Goal: Information Seeking & Learning: Learn about a topic

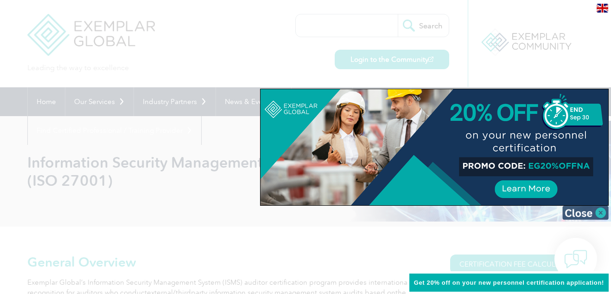
click at [579, 212] on img at bounding box center [586, 212] width 46 height 14
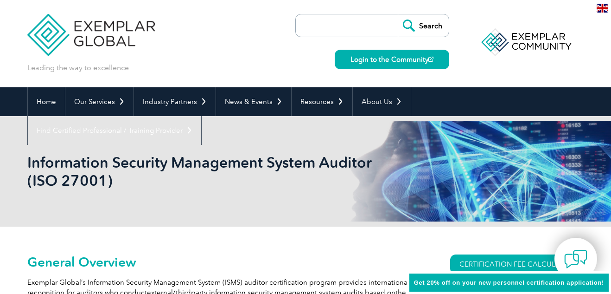
scroll to position [108, 0]
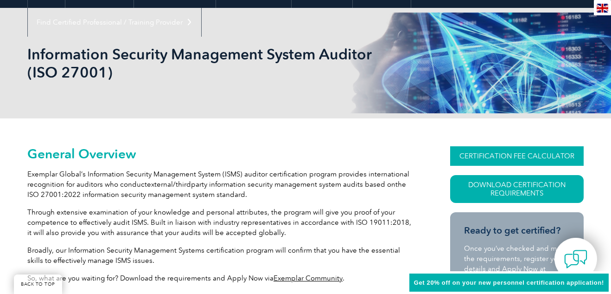
click at [481, 153] on link "CERTIFICATION FEE CALCULATOR" at bounding box center [517, 155] width 134 height 19
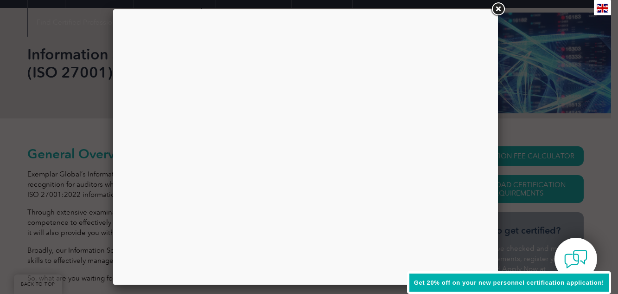
click at [495, 11] on link at bounding box center [498, 9] width 17 height 17
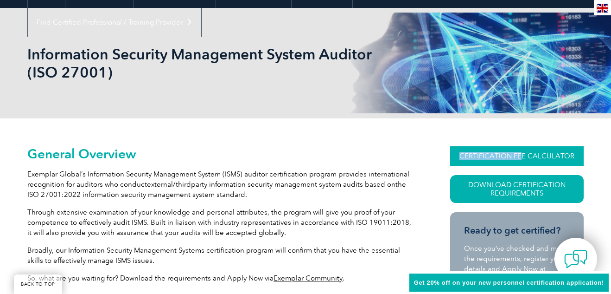
drag, startPoint x: 531, startPoint y: 169, endPoint x: 521, endPoint y: 164, distance: 11.8
click at [521, 164] on div "CERTIFICATION FEE CALCULATOR Download Certification Requirements" at bounding box center [517, 179] width 134 height 66
click at [521, 164] on link "CERTIFICATION FEE CALCULATOR" at bounding box center [517, 155] width 134 height 19
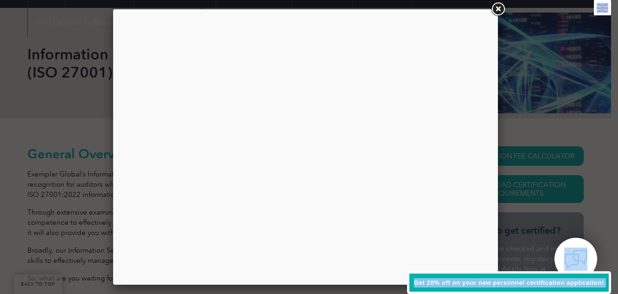
drag, startPoint x: 609, startPoint y: 184, endPoint x: 618, endPoint y: 307, distance: 123.7
click at [498, 10] on link at bounding box center [498, 9] width 17 height 17
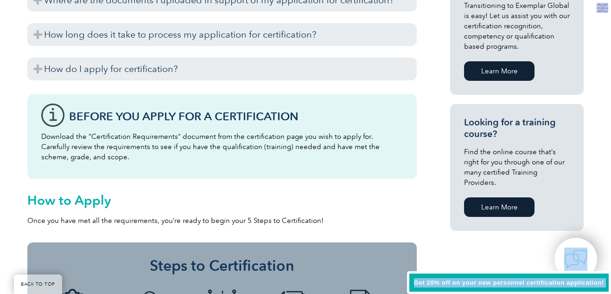
scroll to position [365, 0]
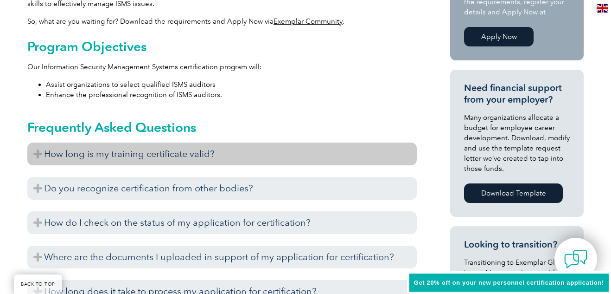
click at [58, 153] on h3 "How long is my training certificate valid?" at bounding box center [222, 153] width 390 height 23
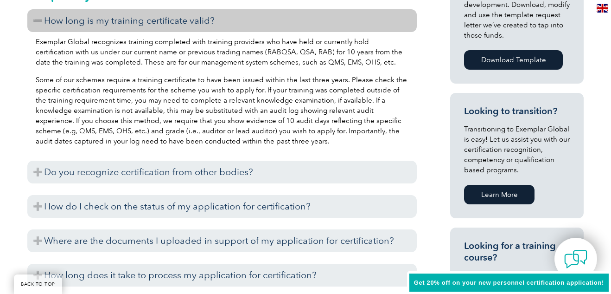
scroll to position [602, 0]
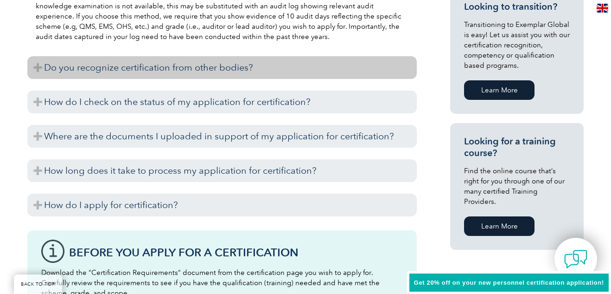
click at [90, 66] on h3 "Do you recognize certification from other bodies?" at bounding box center [222, 67] width 390 height 23
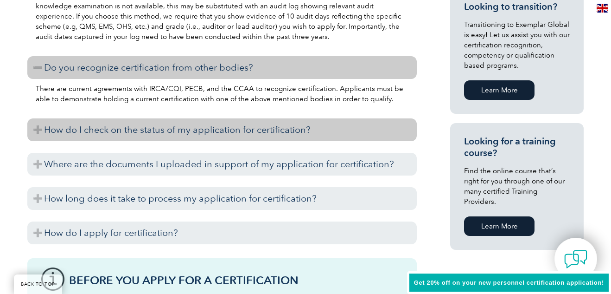
click at [144, 134] on h3 "How do I check on the status of my application for certification?" at bounding box center [222, 129] width 390 height 23
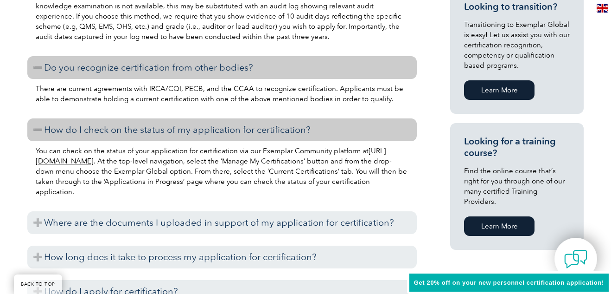
click at [117, 163] on link "[URL][DOMAIN_NAME]" at bounding box center [211, 156] width 351 height 19
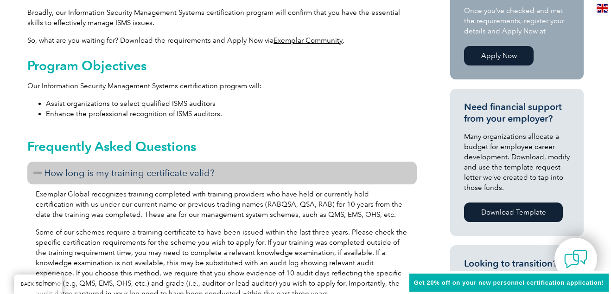
scroll to position [89, 0]
